Goal: Task Accomplishment & Management: Complete application form

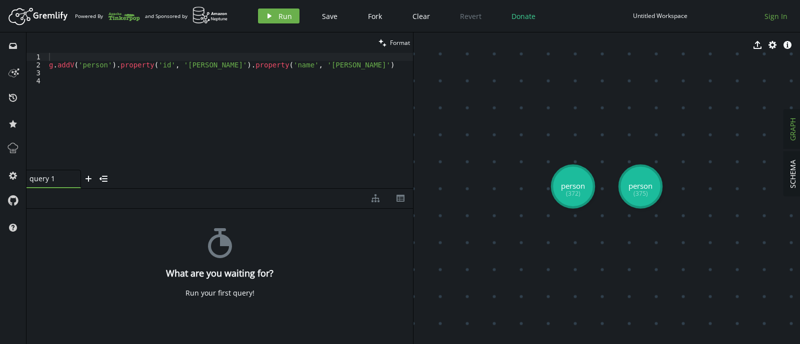
click at [776, 16] on span "Sign In" at bounding box center [775, 15] width 23 height 9
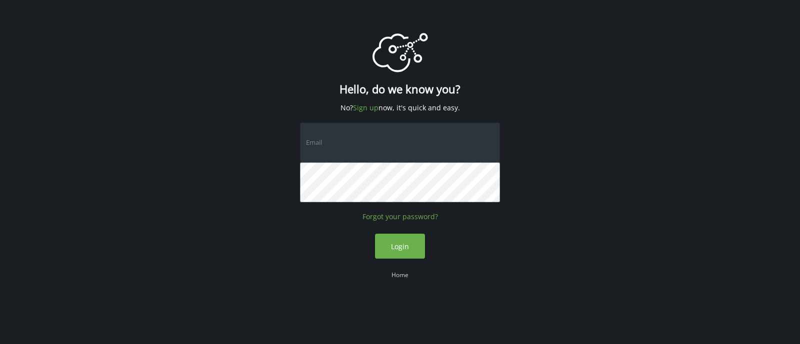
click at [359, 153] on input "text" at bounding box center [400, 142] width 200 height 40
click at [311, 261] on div "logo Created with Sketch. Hello, do we know you? No? Sign up now, it's quick an…" at bounding box center [400, 162] width 200 height 325
click at [370, 109] on link "Sign up" at bounding box center [365, 107] width 25 height 9
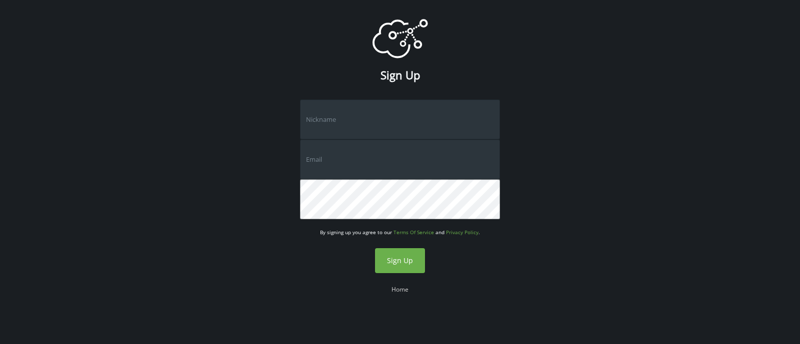
click at [370, 109] on input "text" at bounding box center [400, 119] width 200 height 40
type input "Prarth"
click at [323, 151] on input "text" at bounding box center [400, 159] width 200 height 40
type input "[EMAIL_ADDRESS][DOMAIN_NAME]"
click at [413, 267] on button "Sign Up" at bounding box center [400, 260] width 50 height 25
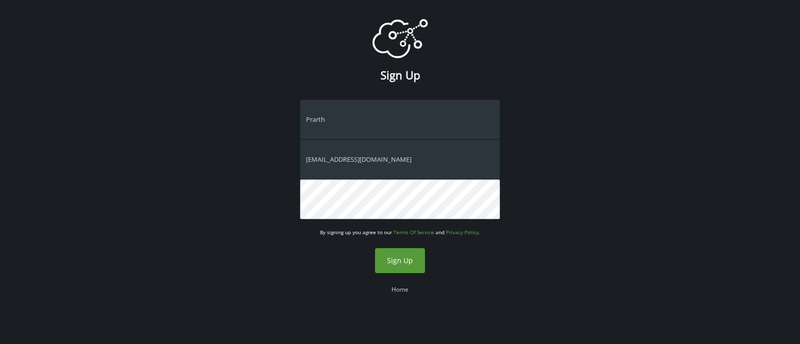
click at [393, 268] on button "Sign Up" at bounding box center [400, 260] width 50 height 25
